Goal: Task Accomplishment & Management: Complete application form

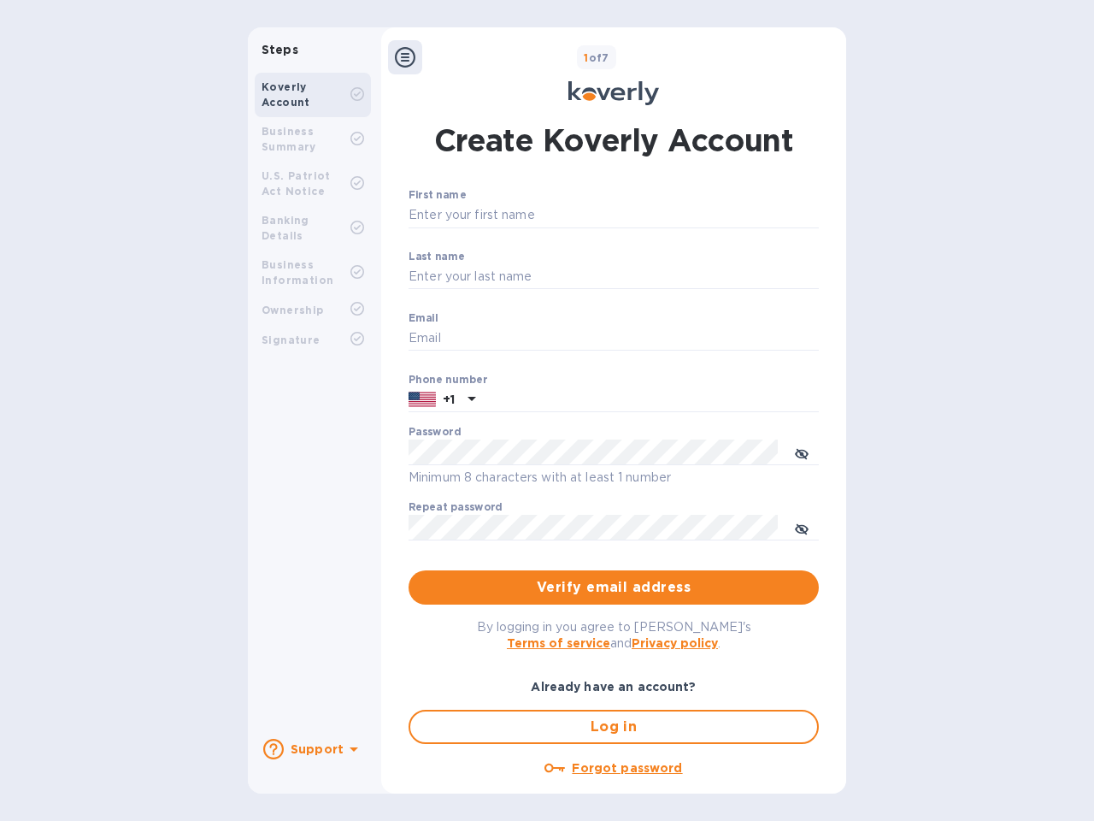
click at [312, 749] on b "Support" at bounding box center [317, 749] width 53 height 14
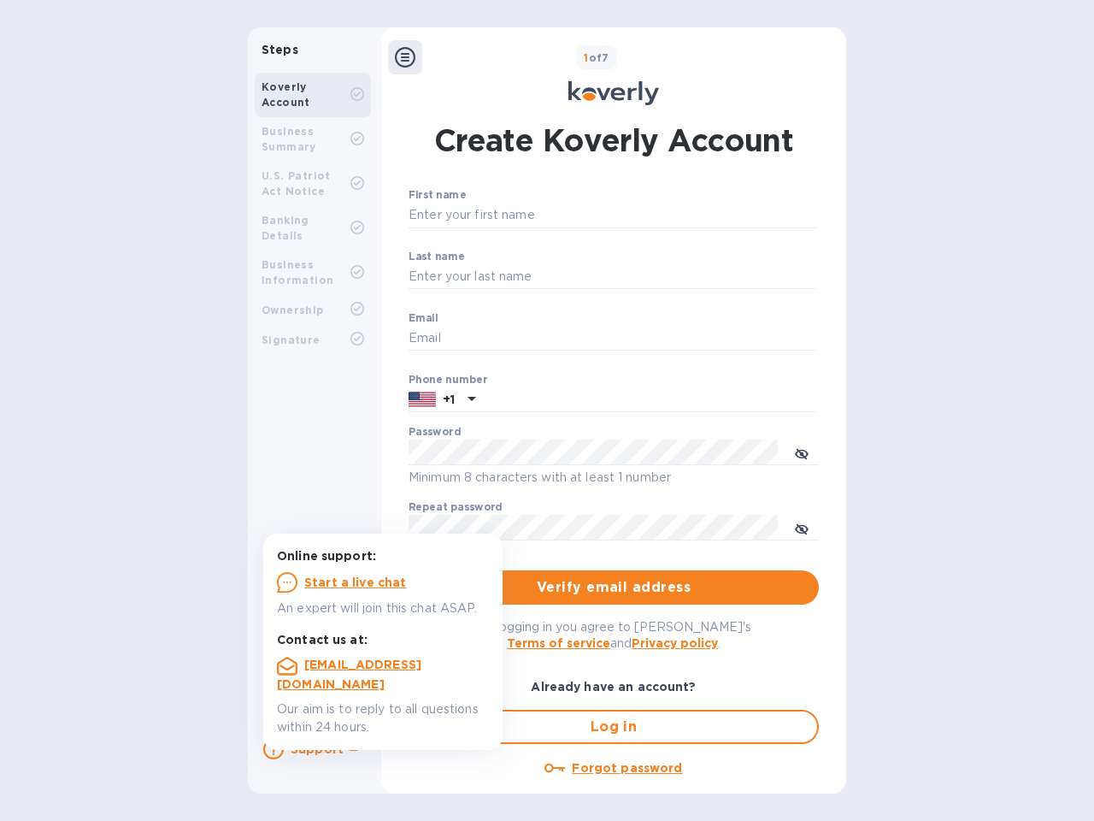
click at [274, 749] on icon at bounding box center [273, 749] width 21 height 21
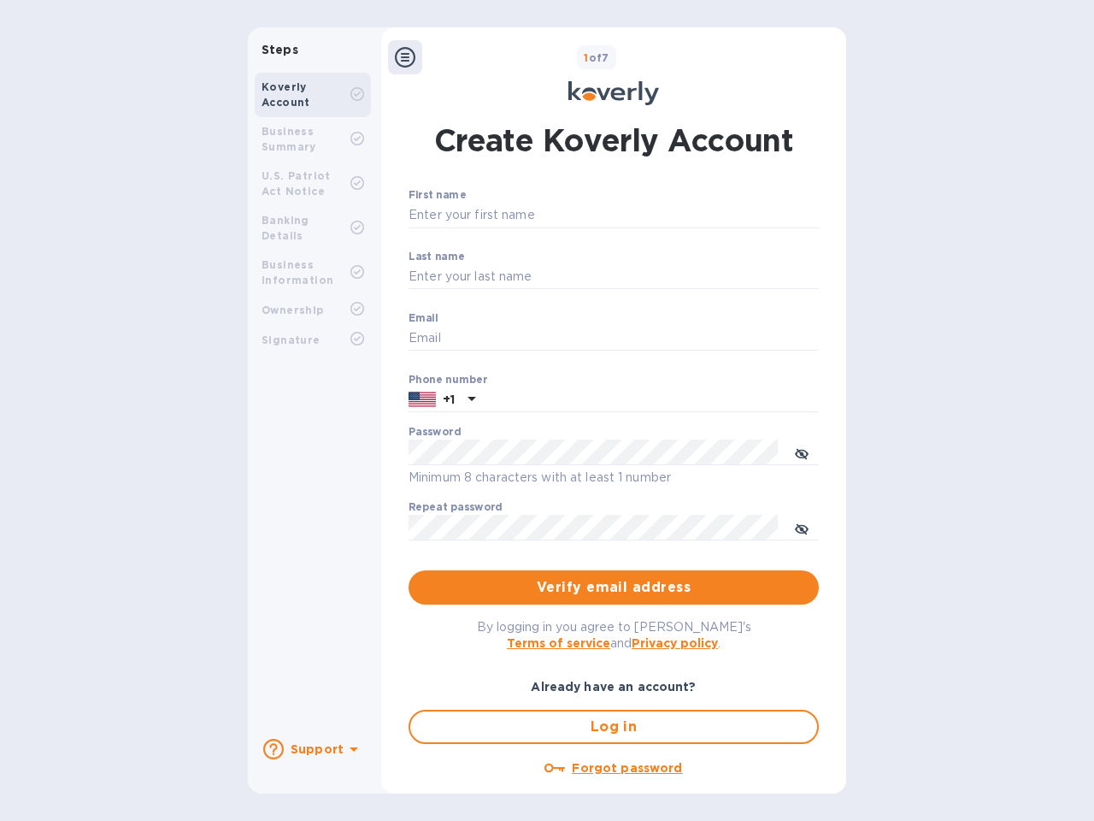
click at [351, 750] on icon at bounding box center [354, 749] width 9 height 4
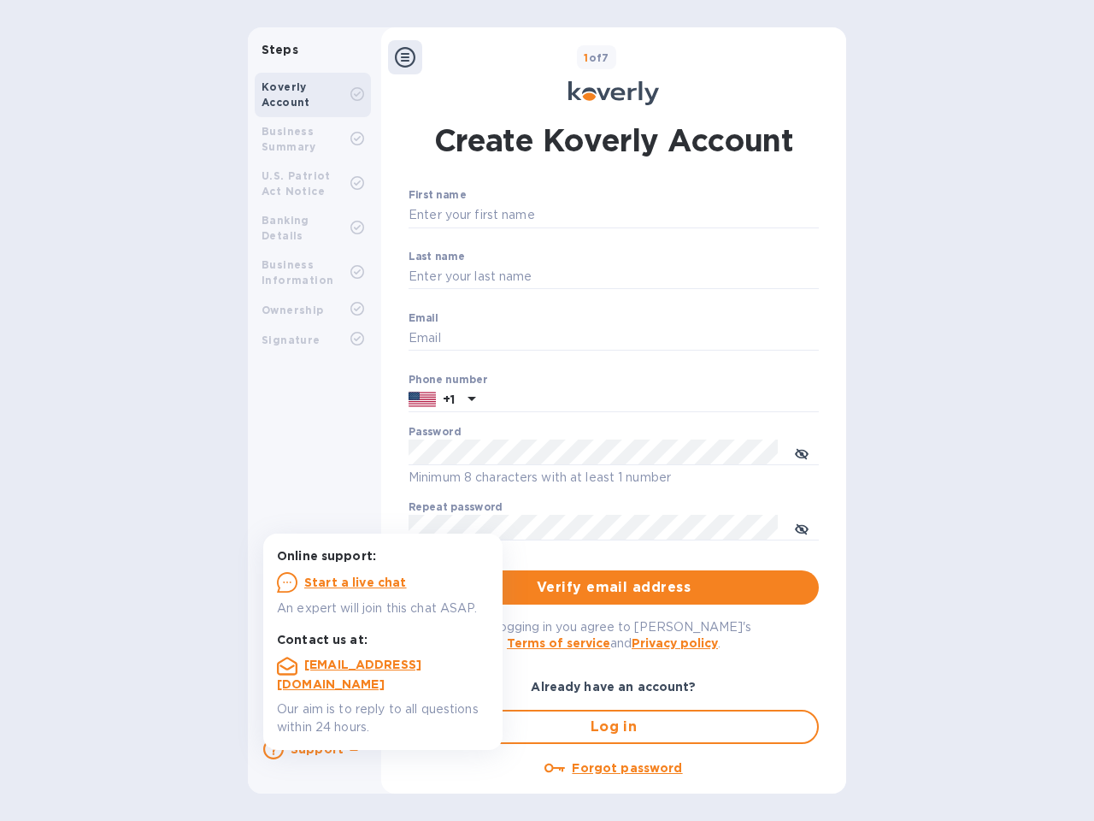
click at [405, 57] on icon at bounding box center [405, 57] width 21 height 21
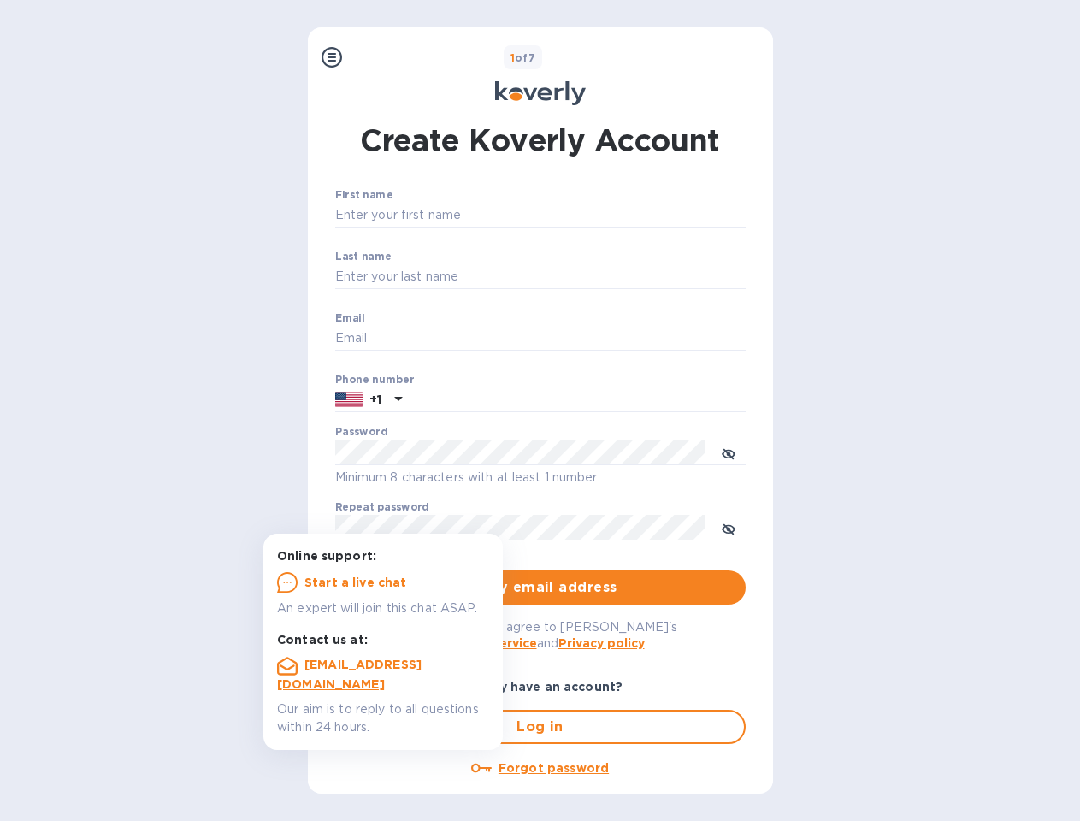
click at [610, 215] on input "First name" at bounding box center [540, 216] width 410 height 26
click at [610, 277] on input "Last name" at bounding box center [540, 277] width 410 height 26
click at [610, 338] on input "Email" at bounding box center [540, 339] width 410 height 26
click at [610, 400] on input "text" at bounding box center [577, 400] width 337 height 26
